Goal: Task Accomplishment & Management: Use online tool/utility

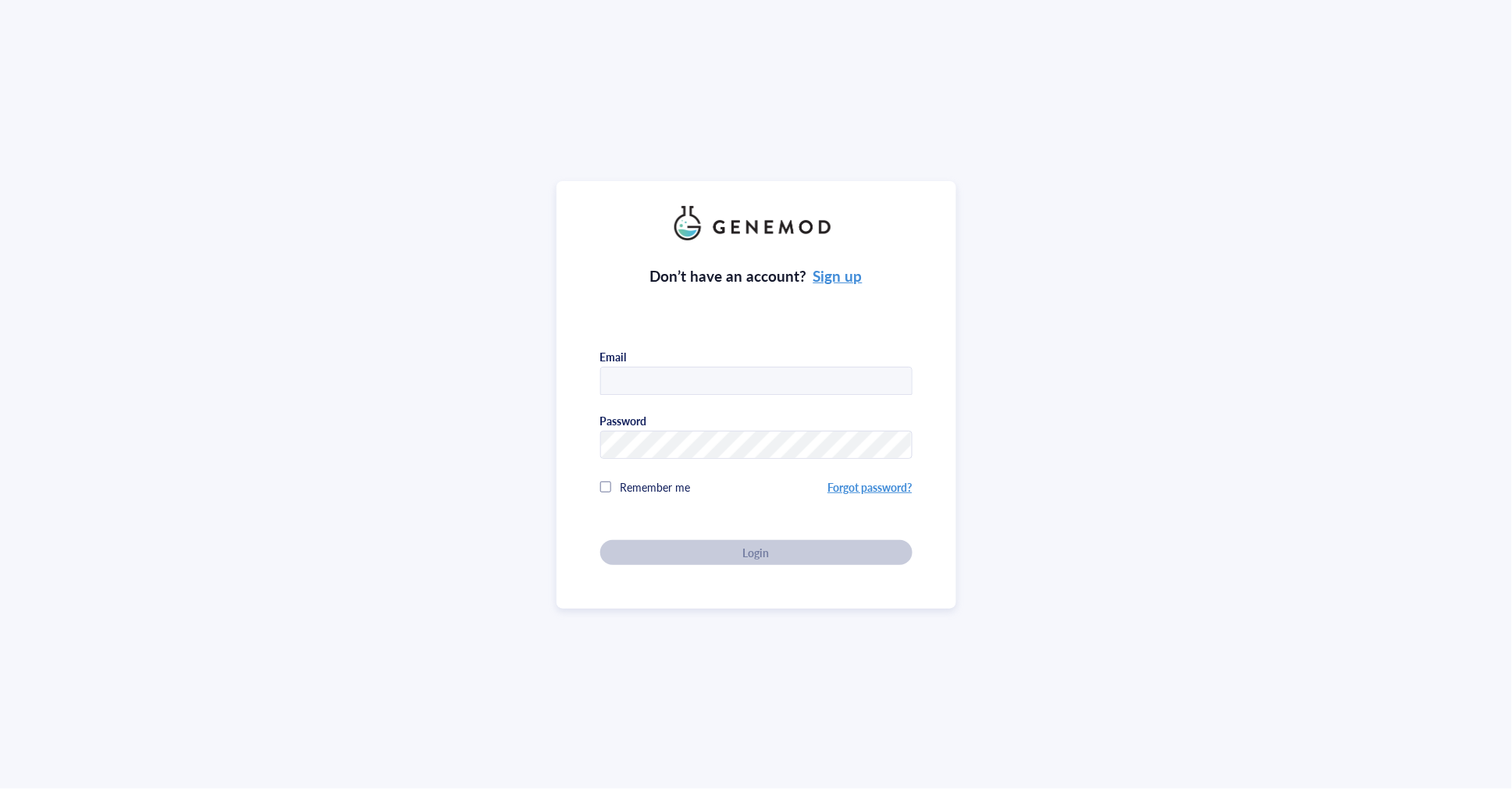
type input "JING"
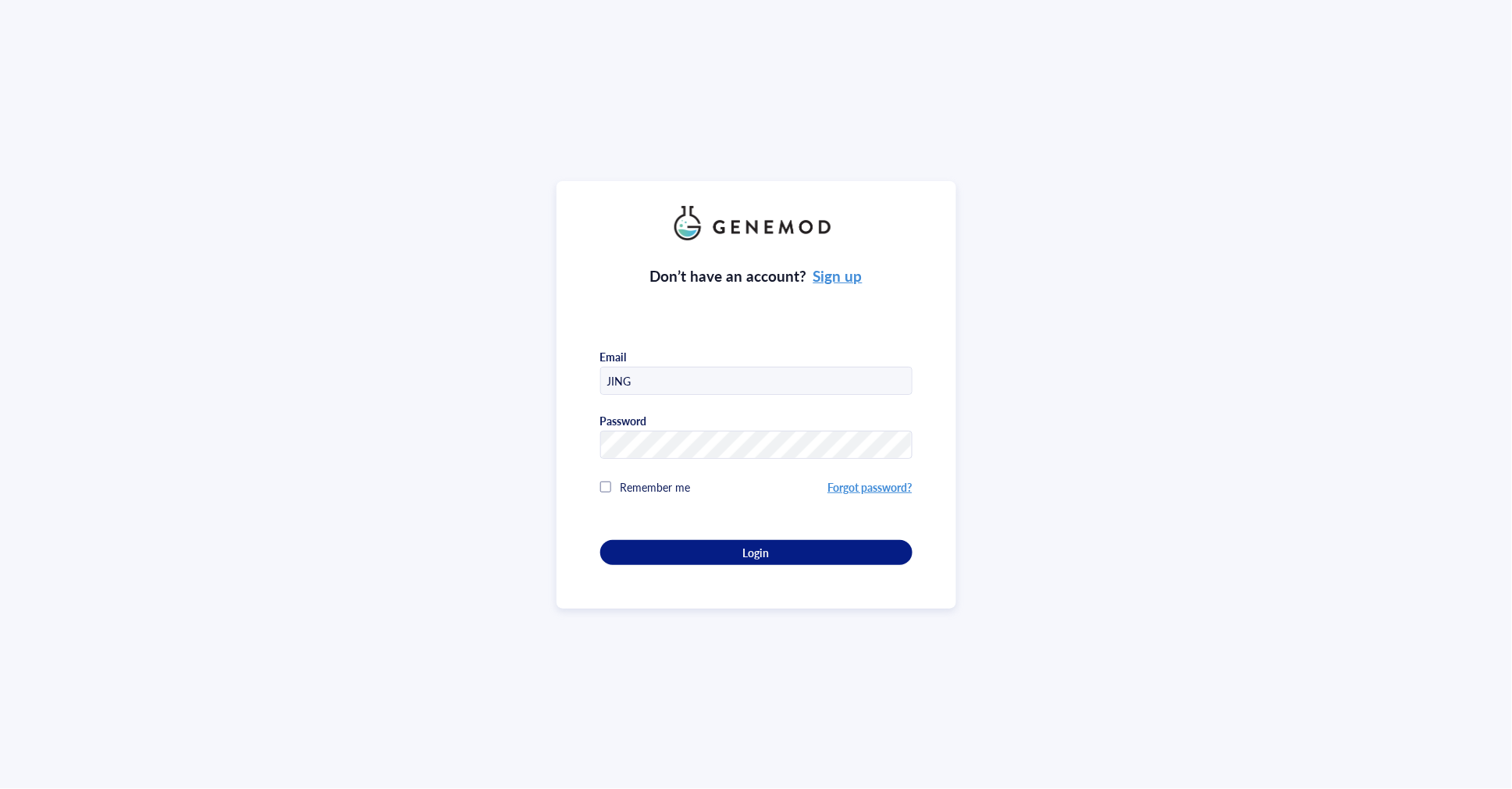
click at [711, 371] on input "JING" at bounding box center [756, 381] width 310 height 28
drag, startPoint x: 606, startPoint y: 381, endPoint x: 537, endPoint y: 393, distance: 70.0
click at [537, 393] on div "Don’t have an account? Sign up Email JING Password Remember me Forgot password?…" at bounding box center [756, 394] width 1512 height 789
type input "[EMAIL_ADDRESS][DOMAIN_NAME]"
click at [729, 550] on div "Login" at bounding box center [756, 553] width 262 height 14
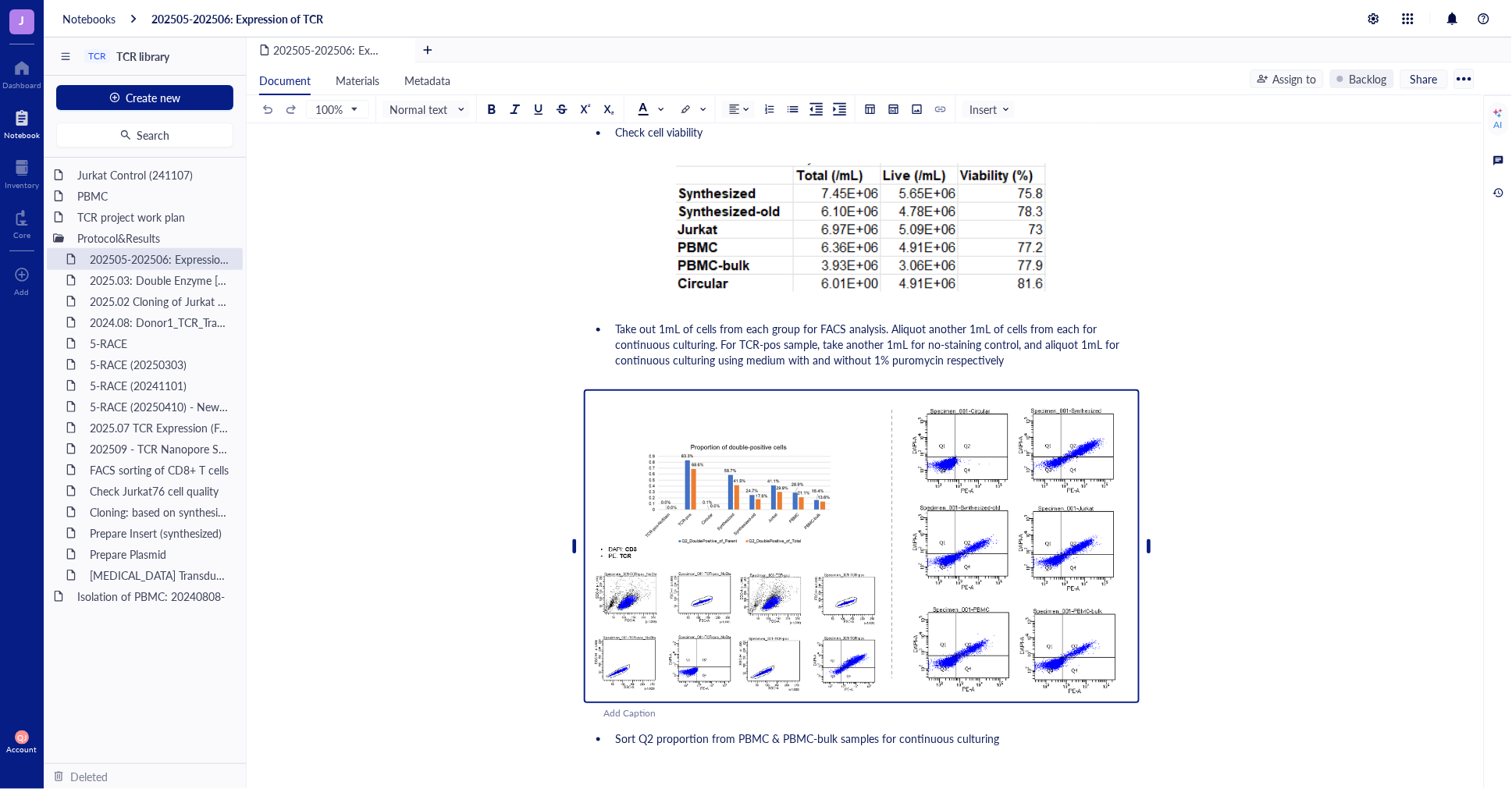
scroll to position [18648, 0]
